Goal: Task Accomplishment & Management: Use online tool/utility

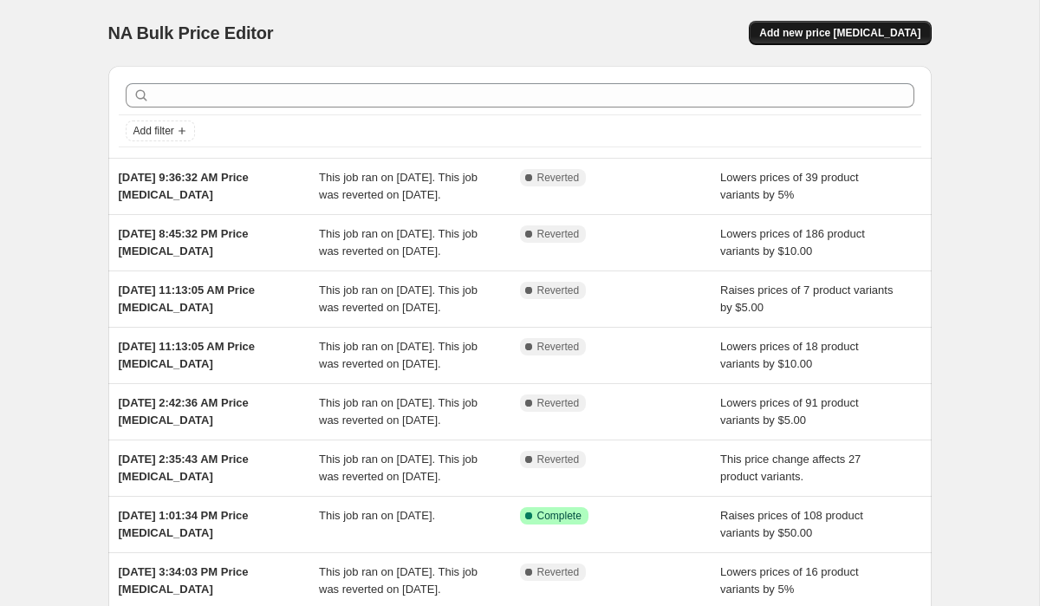
click at [883, 30] on span "Add new price [MEDICAL_DATA]" at bounding box center [839, 33] width 161 height 14
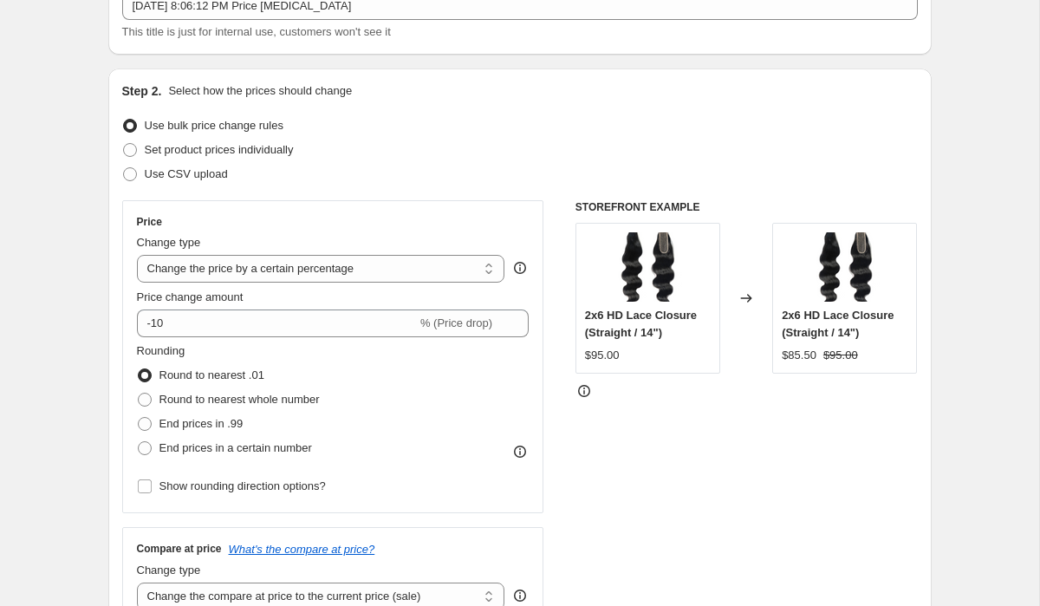
scroll to position [139, 0]
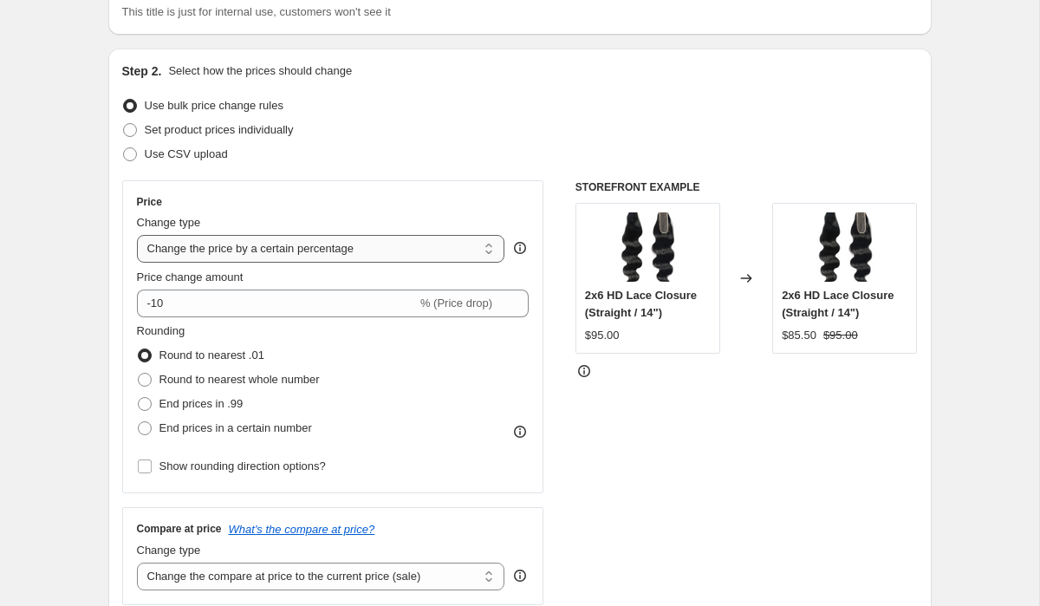
click at [426, 250] on select "Change the price to a certain amount Change the price by a certain amount Chang…" at bounding box center [321, 249] width 368 height 28
select select "by"
click at [137, 235] on select "Change the price to a certain amount Change the price by a certain amount Chang…" at bounding box center [321, 249] width 368 height 28
type input "-10.00"
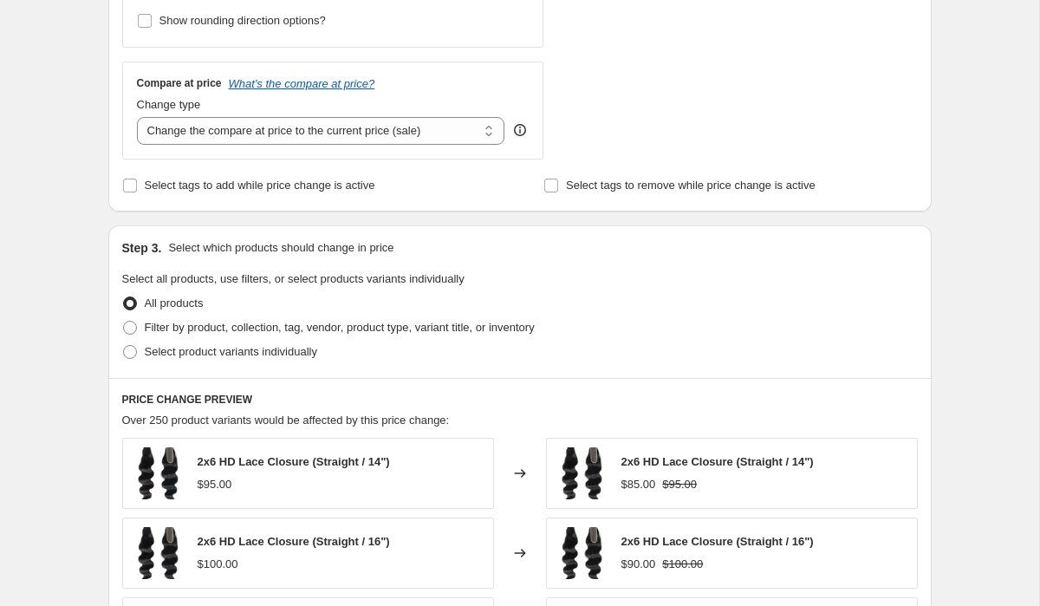
scroll to position [652, 0]
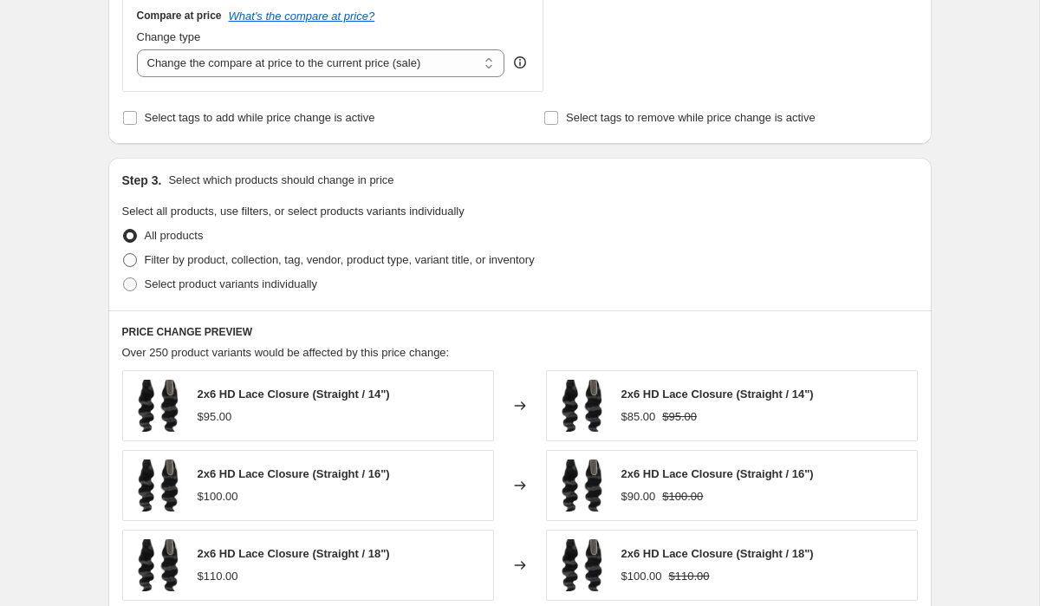
click at [159, 256] on span "Filter by product, collection, tag, vendor, product type, variant title, or inv…" at bounding box center [340, 259] width 390 height 13
click at [124, 254] on input "Filter by product, collection, tag, vendor, product type, variant title, or inv…" at bounding box center [123, 253] width 1 height 1
radio input "true"
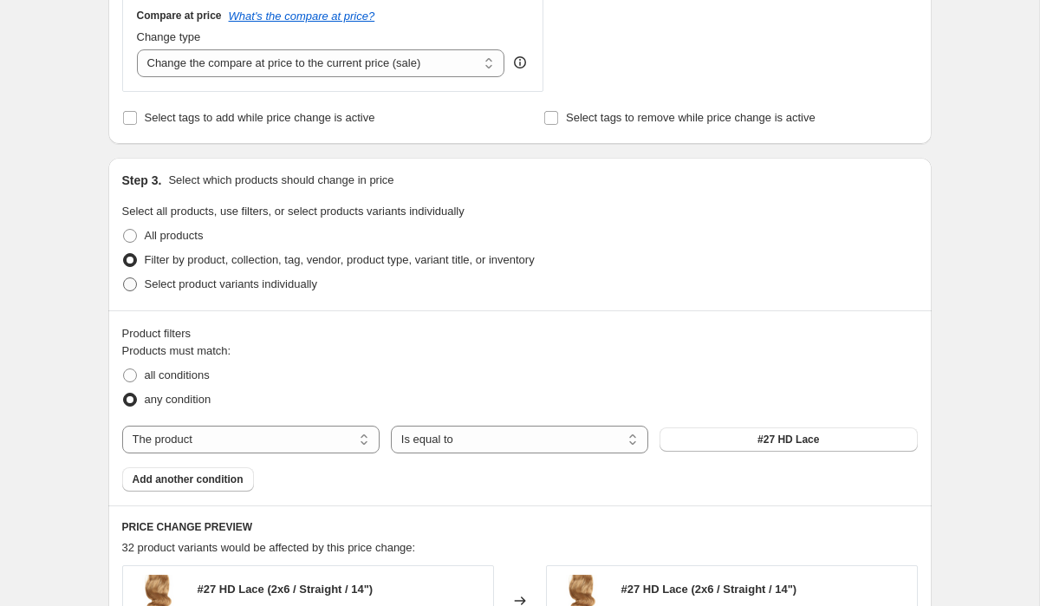
click at [171, 285] on span "Select product variants individually" at bounding box center [231, 283] width 172 height 13
click at [124, 278] on input "Select product variants individually" at bounding box center [123, 277] width 1 height 1
radio input "true"
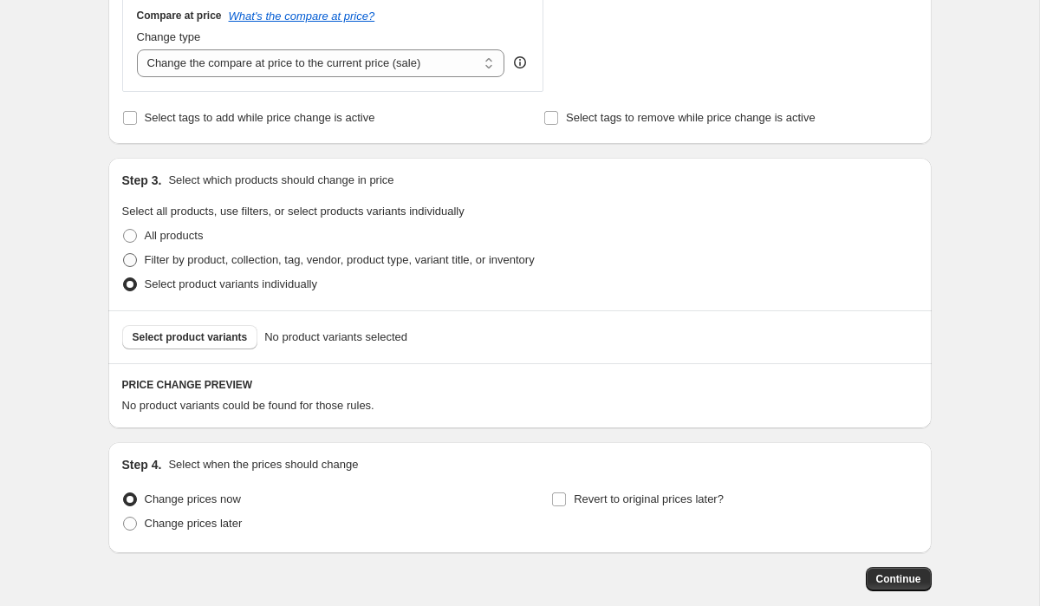
click at [162, 258] on span "Filter by product, collection, tag, vendor, product type, variant title, or inv…" at bounding box center [340, 259] width 390 height 13
click at [124, 254] on input "Filter by product, collection, tag, vendor, product type, variant title, or inv…" at bounding box center [123, 253] width 1 height 1
radio input "true"
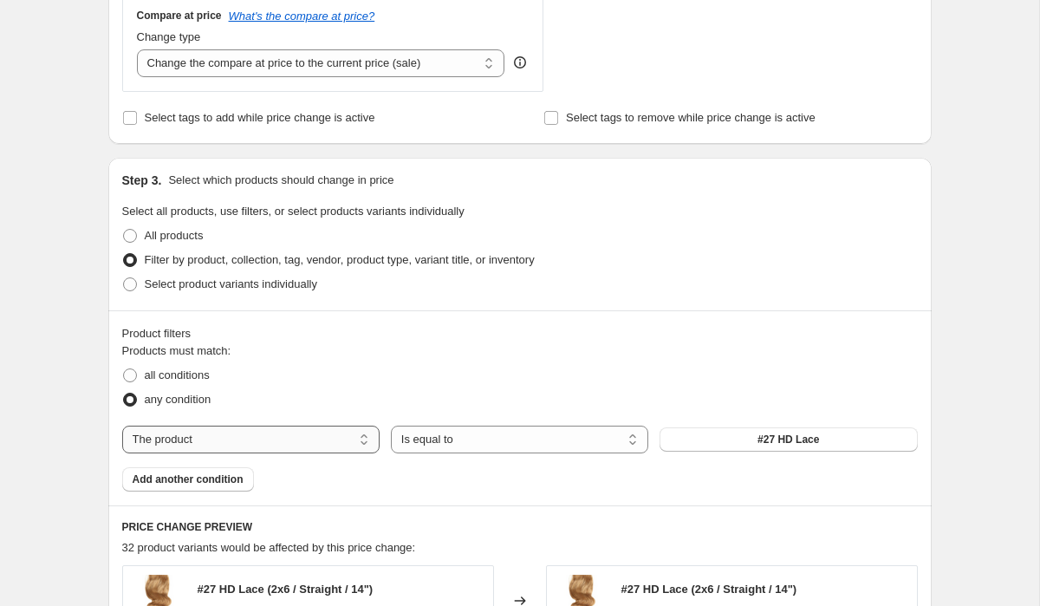
click at [312, 436] on select "The product The product's collection The product's tag The product's vendor The…" at bounding box center [250, 439] width 257 height 28
click at [417, 434] on select "Is equal to Is not equal to" at bounding box center [519, 439] width 257 height 28
click at [705, 438] on button "#27 HD Lace" at bounding box center [787, 439] width 257 height 24
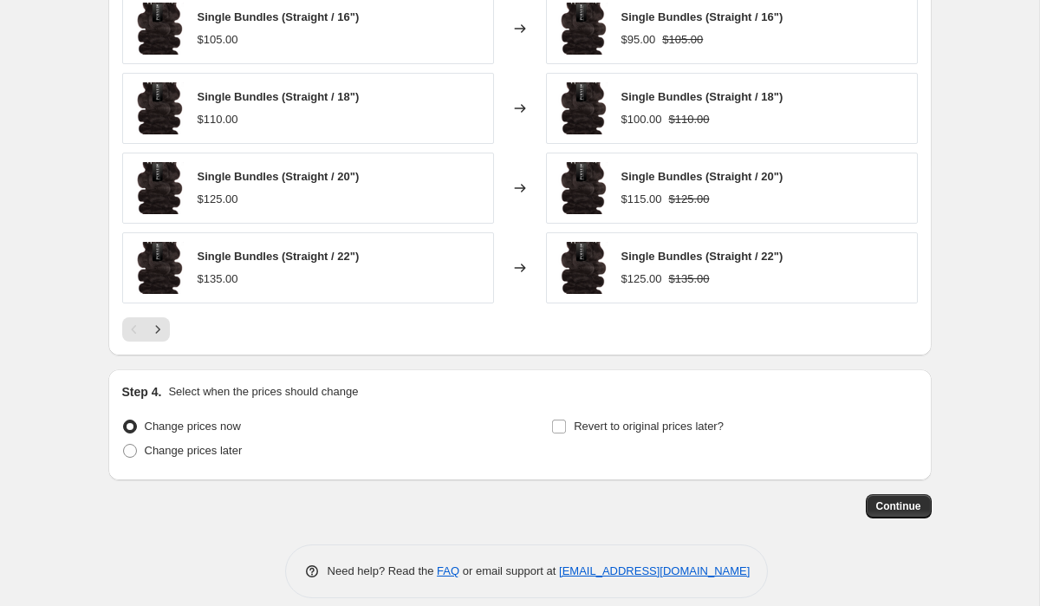
scroll to position [1321, 0]
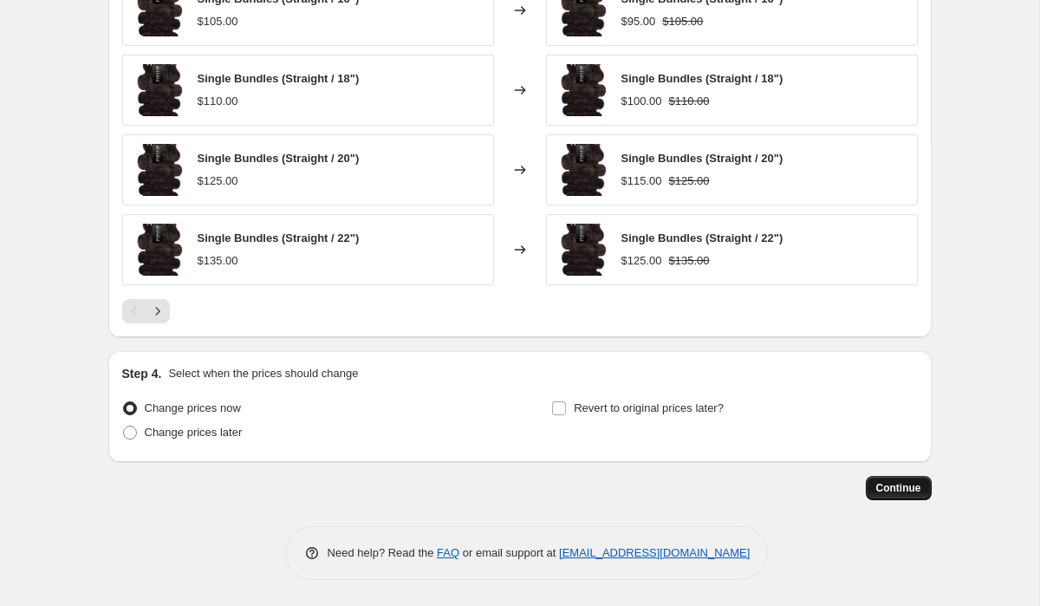
click at [903, 491] on span "Continue" at bounding box center [898, 488] width 45 height 14
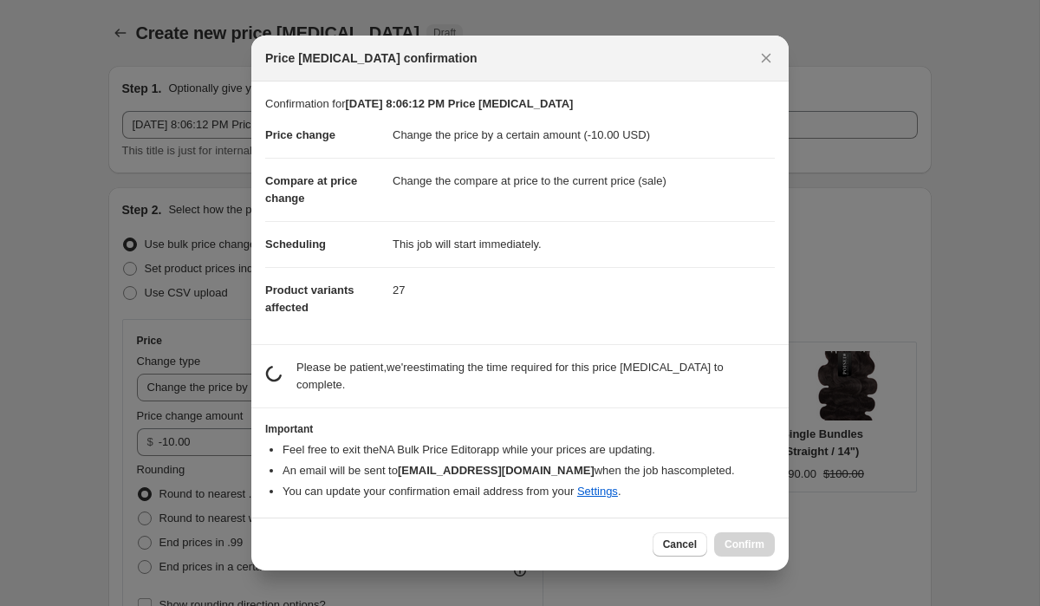
scroll to position [0, 0]
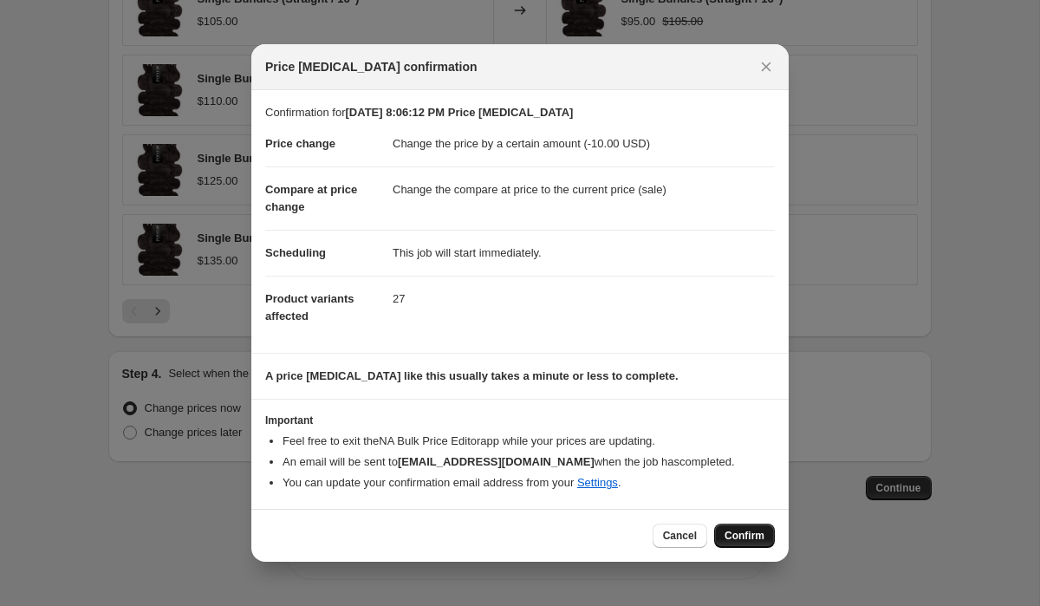
click at [739, 539] on span "Confirm" at bounding box center [744, 536] width 40 height 14
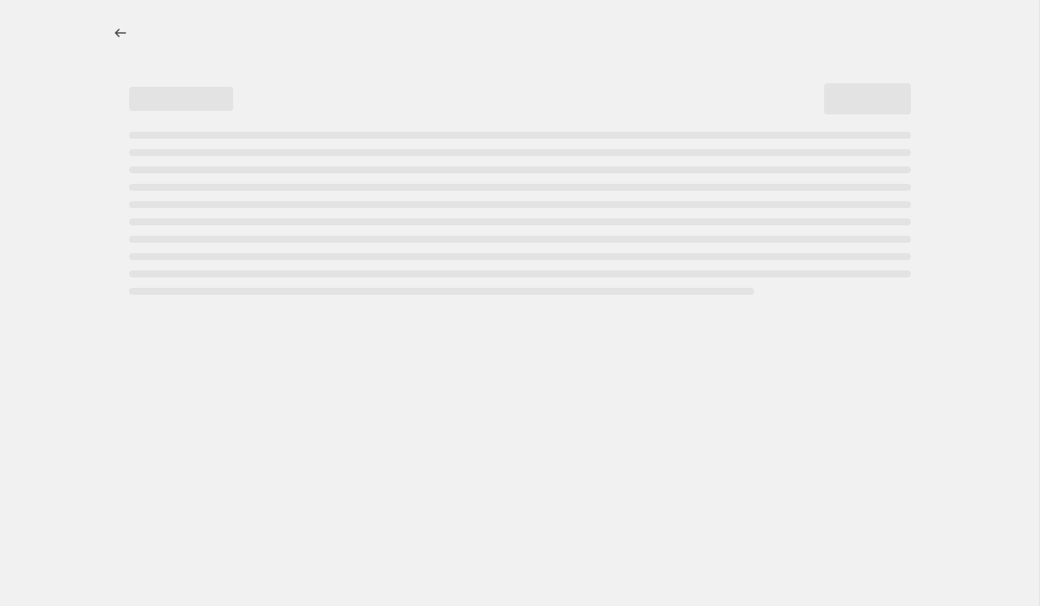
select select "by"
